Goal: Information Seeking & Learning: Learn about a topic

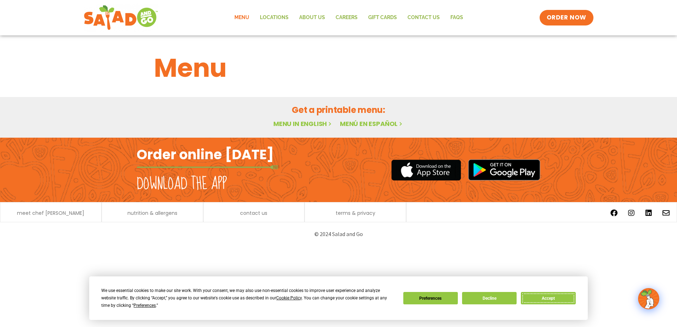
click at [549, 299] on button "Accept" at bounding box center [548, 298] width 55 height 12
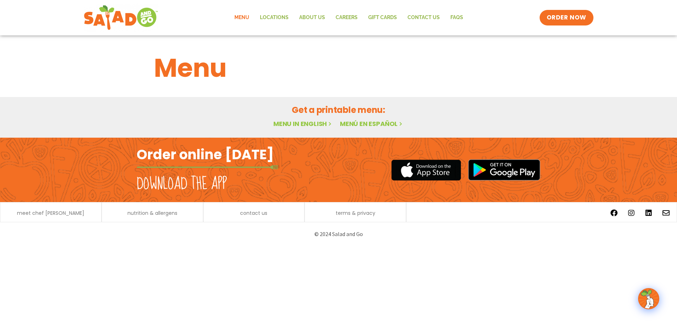
click at [303, 122] on link "Menu in English" at bounding box center [304, 123] width 60 height 9
click at [282, 18] on link "Locations" at bounding box center [274, 18] width 39 height 16
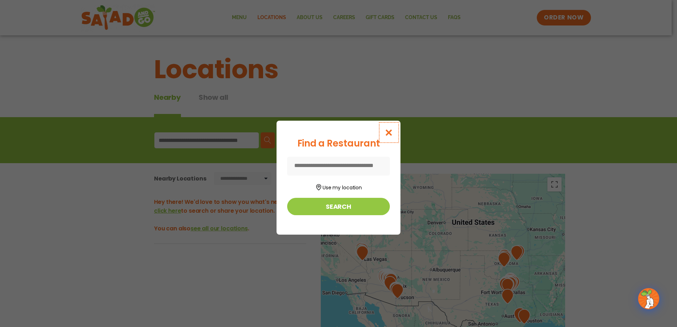
click at [390, 129] on icon "Close modal" at bounding box center [389, 132] width 9 height 7
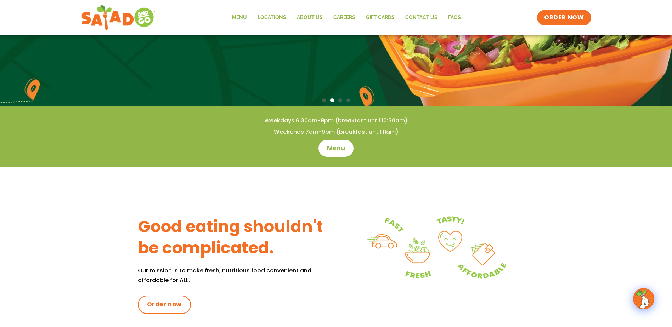
scroll to position [142, 0]
click at [334, 146] on span "Menu" at bounding box center [336, 148] width 20 height 9
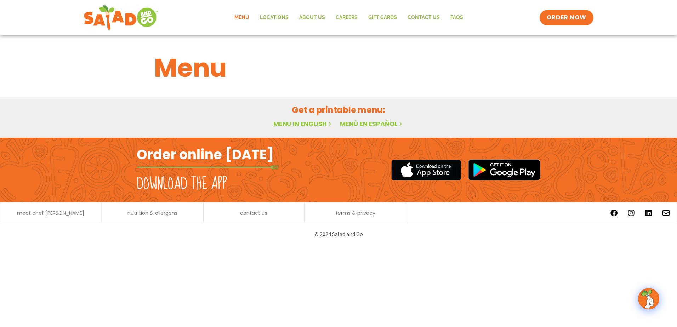
click at [306, 124] on link "Menu in English" at bounding box center [304, 123] width 60 height 9
